Goal: Information Seeking & Learning: Learn about a topic

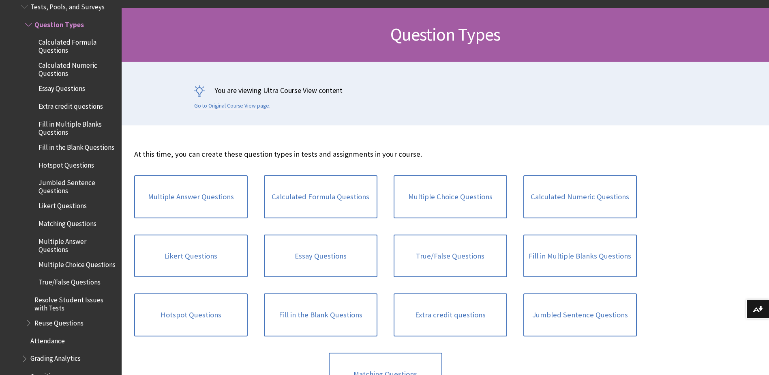
scroll to position [122, 0]
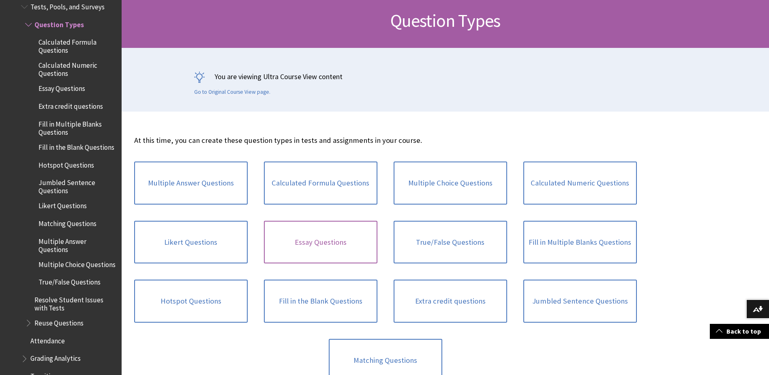
click at [290, 250] on link "Essay Questions" at bounding box center [320, 242] width 113 height 43
click at [218, 300] on link "Hotspot Questions" at bounding box center [190, 300] width 113 height 43
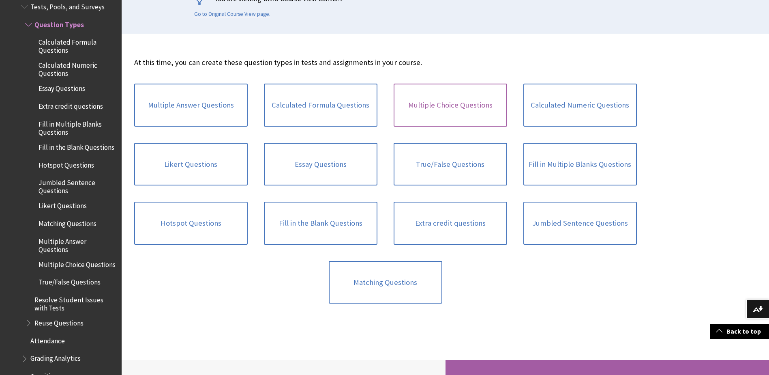
scroll to position [203, 0]
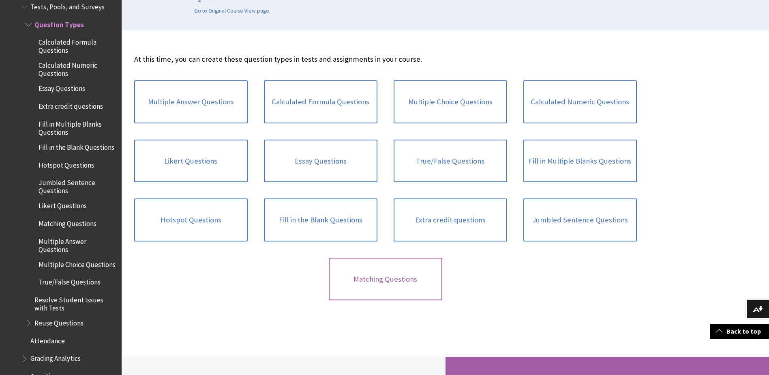
click at [406, 282] on link "Matching Questions" at bounding box center [385, 278] width 113 height 43
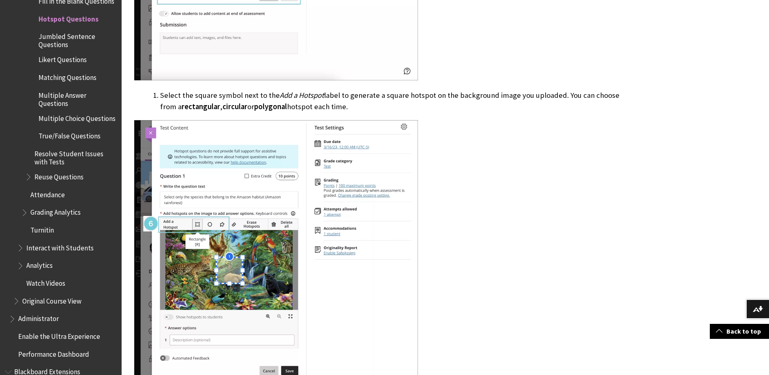
scroll to position [1216, 0]
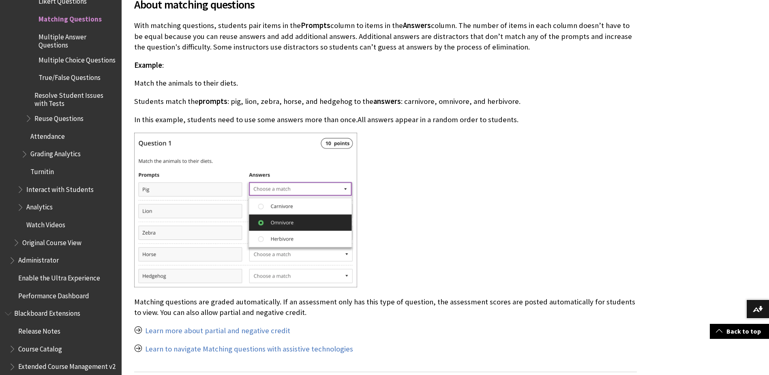
scroll to position [284, 0]
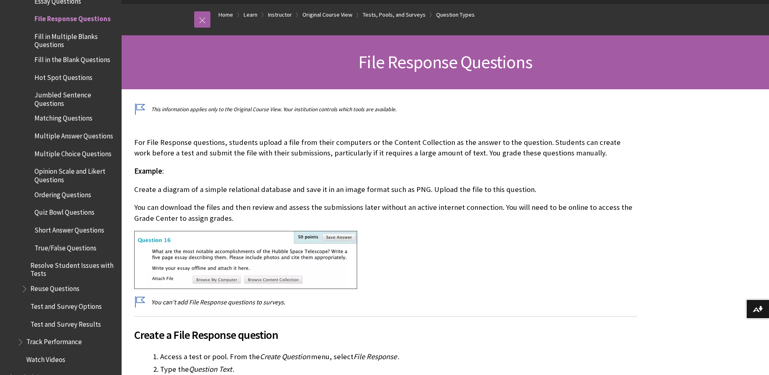
scroll to position [81, 0]
